Goal: Task Accomplishment & Management: Complete application form

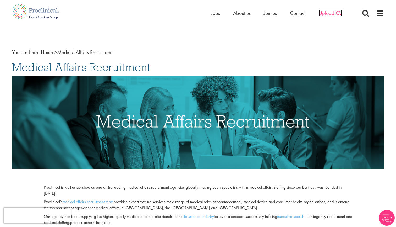
click at [322, 14] on span "Upload CV" at bounding box center [330, 13] width 23 height 7
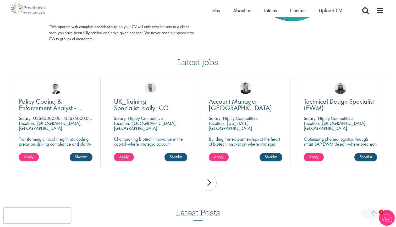
scroll to position [327, 0]
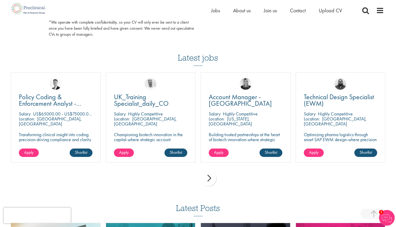
click at [209, 173] on div "next" at bounding box center [209, 178] width 16 height 16
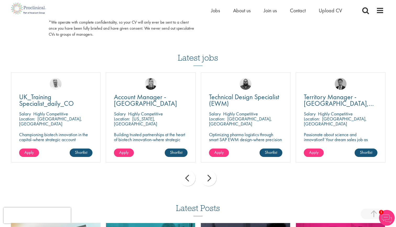
click at [209, 173] on div "next" at bounding box center [209, 178] width 16 height 16
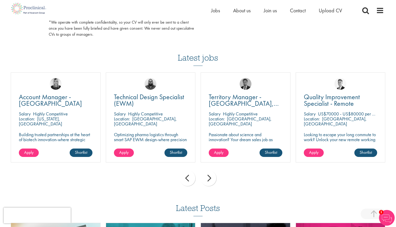
click at [209, 173] on div "next" at bounding box center [209, 178] width 16 height 16
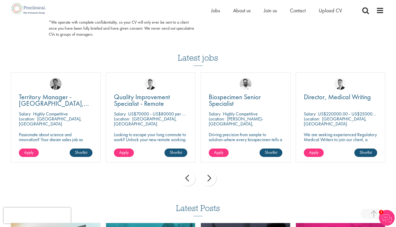
click at [209, 173] on div "next" at bounding box center [209, 178] width 16 height 16
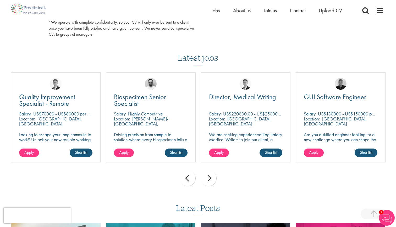
click at [209, 173] on div "next" at bounding box center [209, 178] width 16 height 16
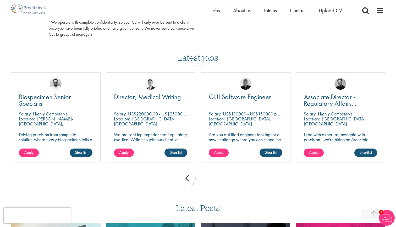
click at [209, 173] on div "prev next" at bounding box center [198, 179] width 380 height 23
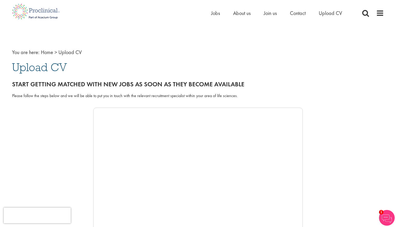
scroll to position [0, 0]
click at [221, 12] on ul "Home Jobs About us Join us Contact Upload CV" at bounding box center [283, 13] width 144 height 8
click at [216, 12] on span "Jobs" at bounding box center [215, 13] width 9 height 7
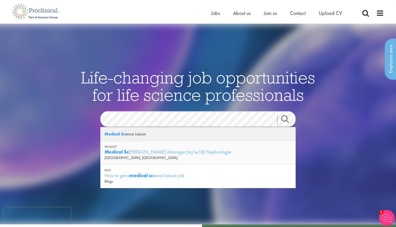
click at [159, 136] on div "Medical Sc ience Liaison" at bounding box center [198, 134] width 195 height 14
